Goal: Transaction & Acquisition: Purchase product/service

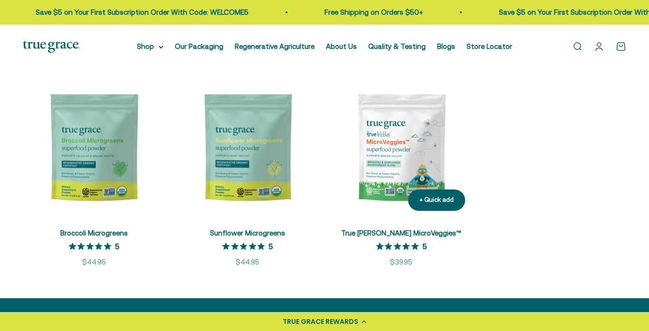
scroll to position [199, 0]
click at [404, 147] on img at bounding box center [401, 147] width 142 height 142
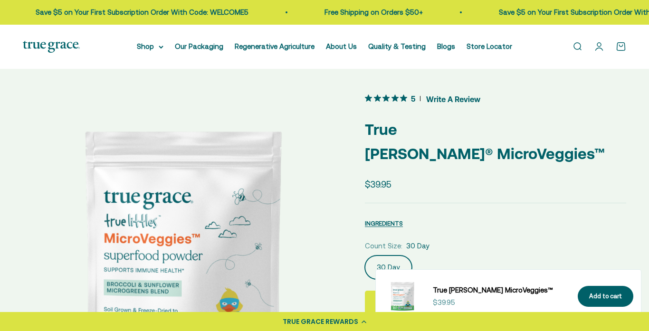
scroll to position [630, 0]
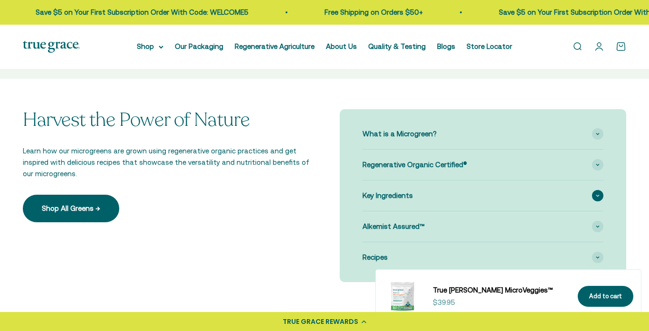
click at [395, 190] on span "Key Ingredients" at bounding box center [387, 195] width 50 height 11
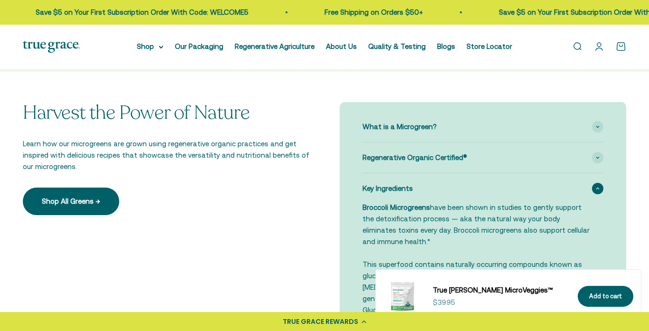
scroll to position [742, 0]
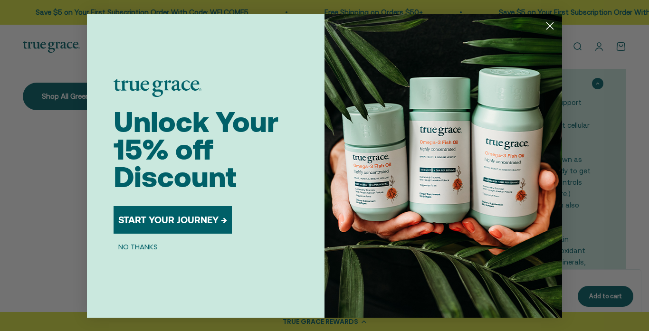
click at [550, 29] on circle "Close dialog" at bounding box center [550, 26] width 16 height 16
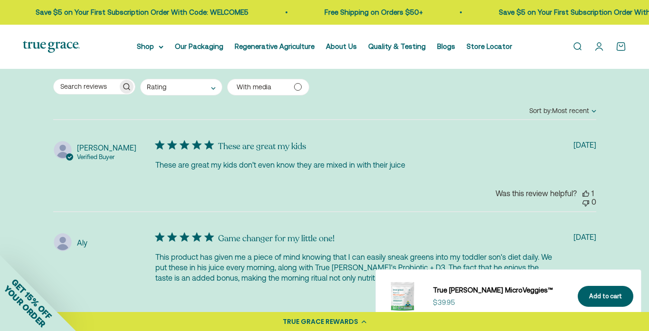
scroll to position [1881, 0]
